Goal: Transaction & Acquisition: Book appointment/travel/reservation

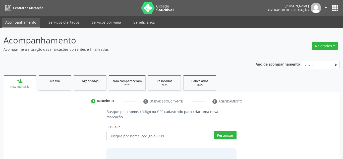
click at [154, 131] on input "text" at bounding box center [160, 136] width 106 height 10
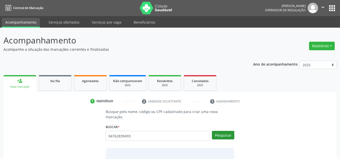
type input "04762839493"
drag, startPoint x: 223, startPoint y: 130, endPoint x: 210, endPoint y: 128, distance: 13.4
click at [221, 131] on button "Pesquisar" at bounding box center [223, 135] width 22 height 9
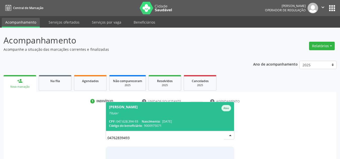
click at [172, 111] on div "Titular" at bounding box center [170, 113] width 122 height 4
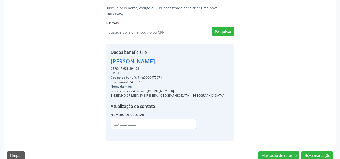
scroll to position [106, 0]
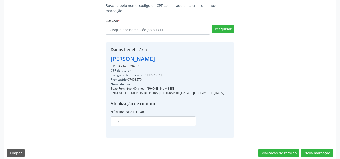
drag, startPoint x: 175, startPoint y: 83, endPoint x: 147, endPoint y: 83, distance: 28.2
click at [147, 86] on div "Sexo Feminino, 40 anos - [PHONE_NUMBER]" at bounding box center [167, 88] width 113 height 5
copy div "[PHONE_NUMBER]"
click at [138, 116] on input "text" at bounding box center [153, 121] width 85 height 10
paste input "[PHONE_NUMBER]"
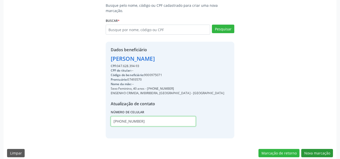
type input "[PHONE_NUMBER]"
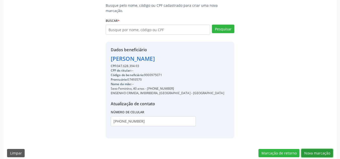
drag, startPoint x: 323, startPoint y: 148, endPoint x: 241, endPoint y: 132, distance: 83.0
click at [321, 149] on button "Nova marcação" at bounding box center [317, 153] width 32 height 9
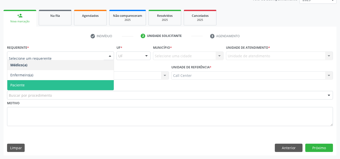
click at [27, 81] on span "Paciente" at bounding box center [60, 85] width 106 height 10
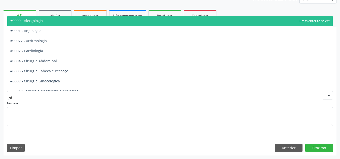
type input "oft"
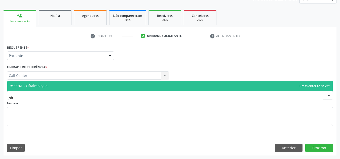
drag, startPoint x: 53, startPoint y: 88, endPoint x: 264, endPoint y: 134, distance: 216.6
click at [53, 88] on span "#00041 - Oftalmologia" at bounding box center [169, 86] width 325 height 10
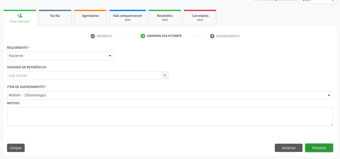
drag, startPoint x: 309, startPoint y: 148, endPoint x: 289, endPoint y: 136, distance: 23.2
click at [305, 146] on div "Anterior Próximo" at bounding box center [304, 148] width 58 height 9
click at [319, 148] on button "Próximo" at bounding box center [319, 148] width 28 height 9
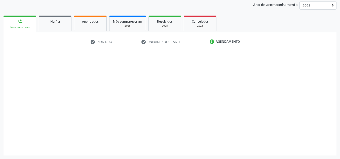
scroll to position [60, 0]
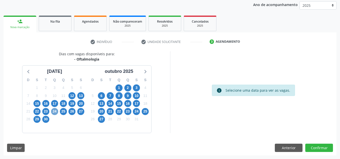
click at [57, 112] on span "24" at bounding box center [54, 111] width 7 height 7
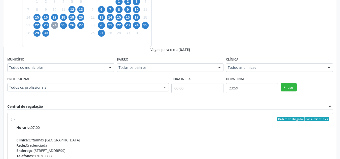
scroll to position [160, 0]
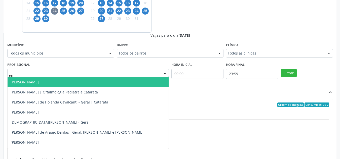
type input "ene"
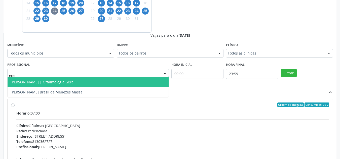
drag, startPoint x: 121, startPoint y: 80, endPoint x: 131, endPoint y: 79, distance: 9.9
click at [122, 79] on span "[PERSON_NAME] | Oftalmologia Geral" at bounding box center [88, 82] width 161 height 10
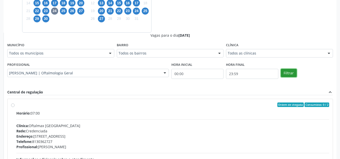
click at [284, 71] on button "Filtrar" at bounding box center [289, 73] width 16 height 9
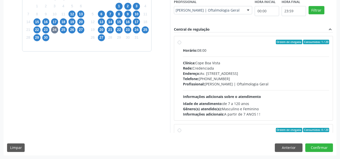
click at [210, 57] on hr at bounding box center [256, 57] width 146 height 0
click at [181, 44] on input "Ordem de chegada Consumidos: 1 / 20 Horário: 08:00 Clínica: Cope Boa Vista Rede…" at bounding box center [179, 42] width 4 height 5
radio input "true"
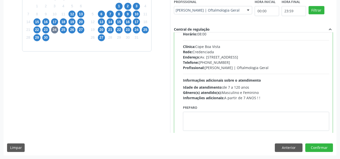
scroll to position [25, 0]
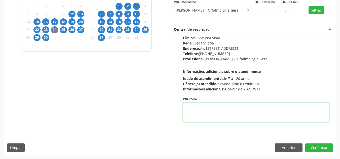
click at [211, 104] on textarea at bounding box center [256, 112] width 146 height 19
paste textarea "tel:[PHONE_NUMBER]"
type textarea "tel:[PHONE_NUMBER]"
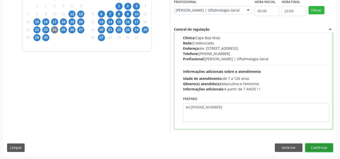
drag, startPoint x: 321, startPoint y: 148, endPoint x: 244, endPoint y: 126, distance: 79.3
click at [317, 146] on button "Confirmar" at bounding box center [319, 148] width 28 height 9
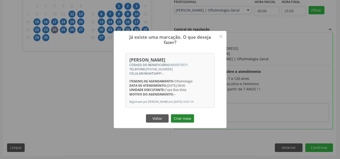
click at [182, 119] on button "Criar novo" at bounding box center [182, 118] width 23 height 9
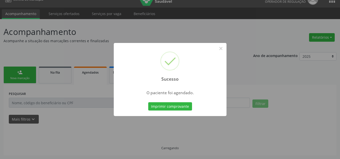
scroll to position [9, 0]
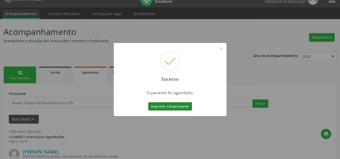
click at [179, 107] on button "Imprimir comprovante" at bounding box center [170, 106] width 44 height 9
